Goal: Book appointment/travel/reservation

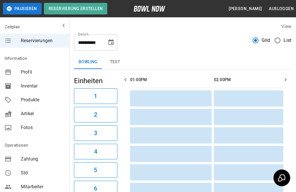
click at [112, 42] on icon "Choose date, selected date is 6. Sep. 2025" at bounding box center [110, 42] width 7 height 7
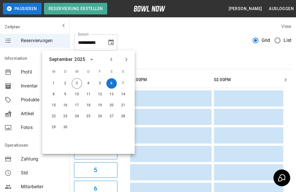
scroll to position [0, 419]
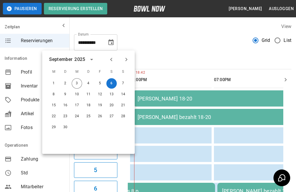
click at [127, 59] on icon "Next month" at bounding box center [126, 59] width 2 height 3
click at [88, 84] on button "2" at bounding box center [88, 83] width 10 height 10
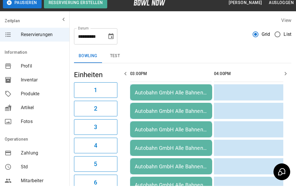
scroll to position [10, 0]
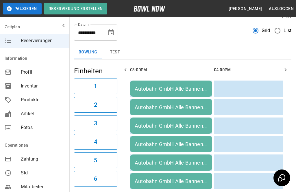
click at [193, 105] on div "Autobahn GmbH Alle Bahnen 14-16" at bounding box center [171, 107] width 73 height 6
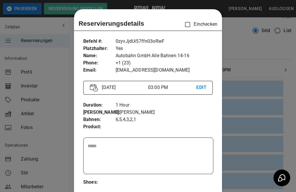
scroll to position [9, 0]
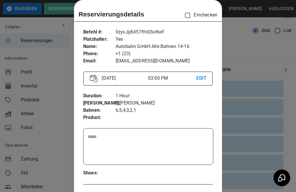
click at [258, 49] on div at bounding box center [148, 96] width 296 height 192
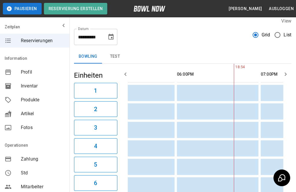
scroll to position [6, 0]
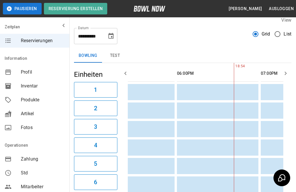
click at [107, 36] on button "Choose date, selected date is 2. Okt. 2025" at bounding box center [111, 36] width 12 height 12
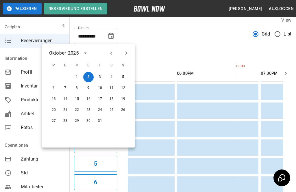
click at [113, 53] on icon "Previous month" at bounding box center [111, 53] width 7 height 7
click at [86, 78] on button "4" at bounding box center [88, 77] width 10 height 10
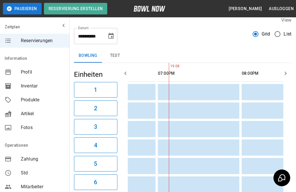
scroll to position [0, 247]
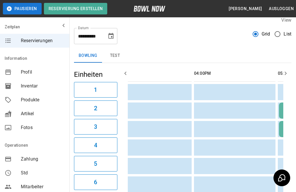
click at [92, 32] on input "**********" at bounding box center [88, 36] width 29 height 16
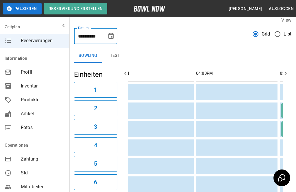
click at [79, 37] on input "**********" at bounding box center [88, 36] width 29 height 16
click at [169, 42] on div "**********" at bounding box center [182, 33] width 217 height 21
click at [114, 36] on icon "Choose date, selected date is 4. Sep. 2025" at bounding box center [110, 36] width 7 height 7
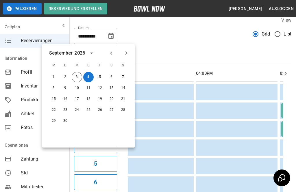
click at [98, 76] on button "5" at bounding box center [100, 77] width 10 height 10
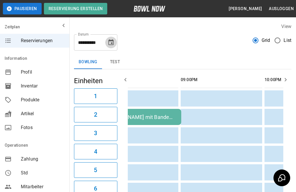
click at [112, 44] on icon "Choose date, selected date is 5. Sep. 2025" at bounding box center [110, 42] width 5 height 6
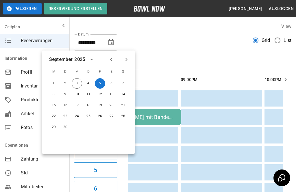
click at [115, 80] on button "6" at bounding box center [111, 83] width 10 height 10
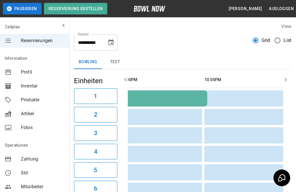
click at [115, 39] on button "Choose date, selected date is 6. Sep. 2025" at bounding box center [111, 43] width 12 height 12
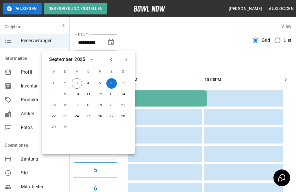
click at [125, 80] on button "7" at bounding box center [123, 83] width 10 height 10
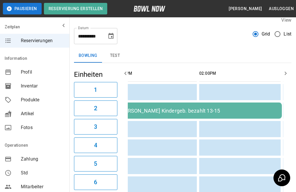
scroll to position [0, 0]
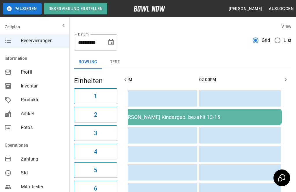
click at [112, 41] on icon "Choose date, selected date is 7. Sep. 2025" at bounding box center [110, 42] width 5 height 6
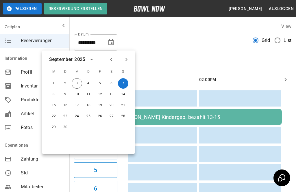
click at [78, 95] on button "10" at bounding box center [77, 94] width 10 height 10
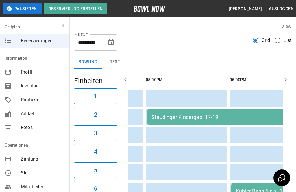
click at [109, 41] on icon "Choose date, selected date is 10. Sep. 2025" at bounding box center [110, 42] width 5 height 6
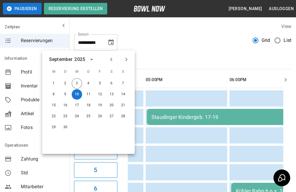
click at [89, 92] on button "11" at bounding box center [88, 94] width 10 height 10
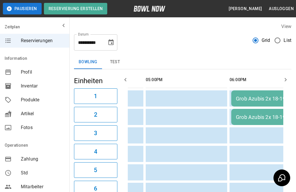
click at [111, 43] on icon "Choose date, selected date is 11. Sep. 2025" at bounding box center [110, 42] width 5 height 6
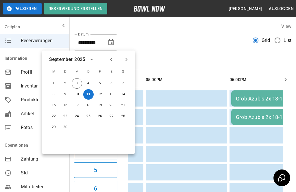
click at [89, 81] on button "4" at bounding box center [88, 83] width 10 height 10
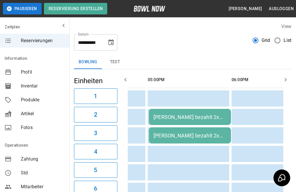
scroll to position [0, 110]
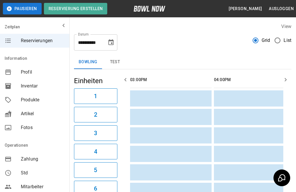
click at [112, 45] on icon "Choose date, selected date is 4. Sep. 2025" at bounding box center [110, 42] width 7 height 7
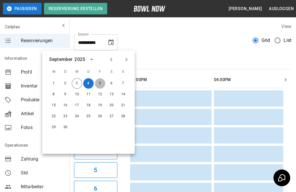
click at [100, 83] on button "5" at bounding box center [100, 83] width 10 height 10
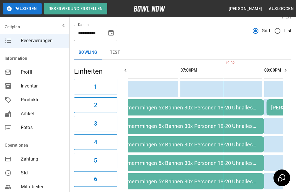
click at [116, 30] on button "Choose date, selected date is 5. Sep. 2025" at bounding box center [111, 33] width 12 height 12
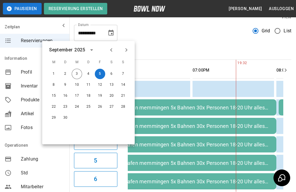
click at [111, 73] on button "6" at bounding box center [111, 74] width 10 height 10
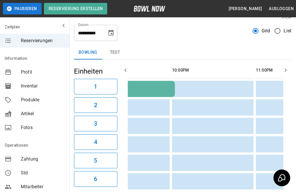
click at [110, 32] on icon "Choose date, selected date is 6. Sep. 2025" at bounding box center [110, 32] width 7 height 7
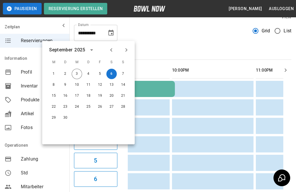
click at [122, 75] on button "7" at bounding box center [123, 74] width 10 height 10
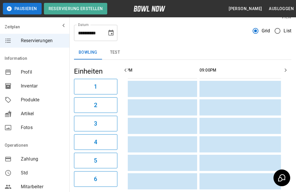
type input "**********"
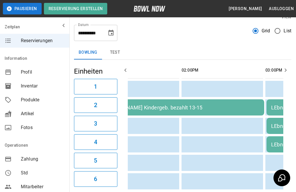
click at [226, 147] on td "sticky table" at bounding box center [233, 144] width 19 height 16
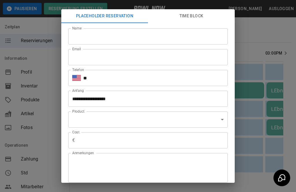
click at [272, 31] on div "**********" at bounding box center [148, 96] width 296 height 192
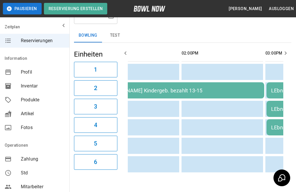
click at [262, 39] on div "Bowling test" at bounding box center [182, 36] width 217 height 14
